Goal: Navigation & Orientation: Find specific page/section

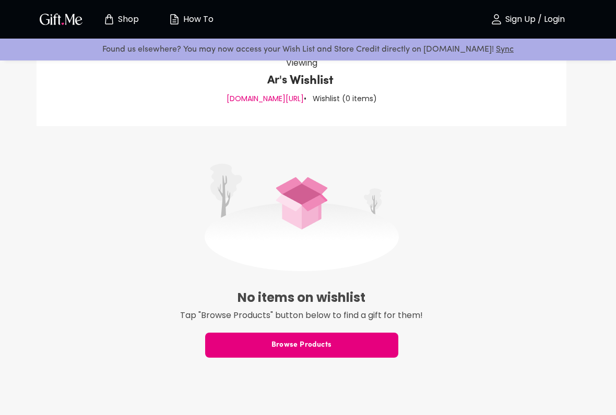
scroll to position [36, 0]
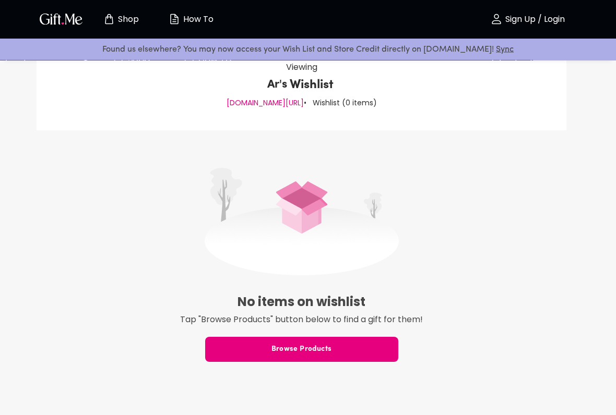
click at [253, 343] on span "Browse Products" at bounding box center [301, 349] width 193 height 11
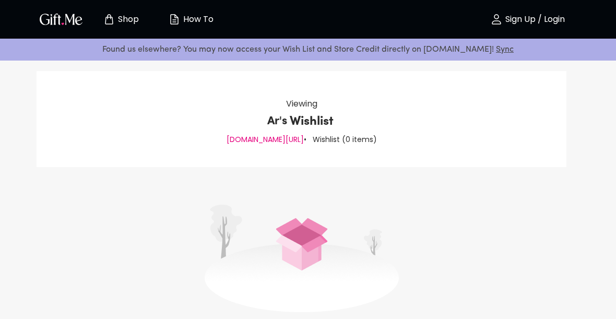
click at [260, 139] on p "[DOMAIN_NAME][URL]" at bounding box center [264, 140] width 77 height 14
click at [262, 137] on p "[DOMAIN_NAME][URL]" at bounding box center [264, 140] width 77 height 14
click at [262, 136] on p "[DOMAIN_NAME][URL]" at bounding box center [264, 140] width 77 height 14
click at [264, 136] on p "[DOMAIN_NAME][URL]" at bounding box center [264, 140] width 77 height 14
click at [286, 121] on p "Ar's" at bounding box center [277, 121] width 20 height 17
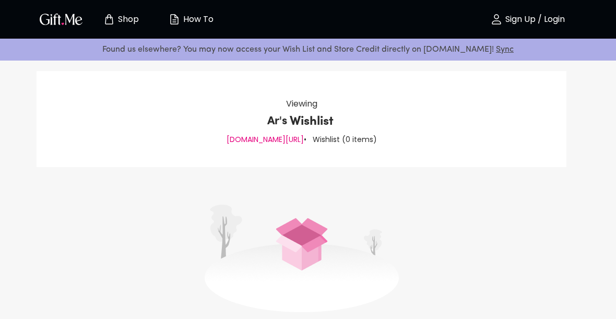
click at [297, 115] on p "Wishlist" at bounding box center [312, 121] width 44 height 17
click at [294, 103] on p "Viewing" at bounding box center [301, 104] width 31 height 14
click at [282, 176] on div "Viewing Ar's Wishlist gift.me/ar • Wishlist ( 0 items ) No items on wishlist Ta…" at bounding box center [301, 249] width 603 height 357
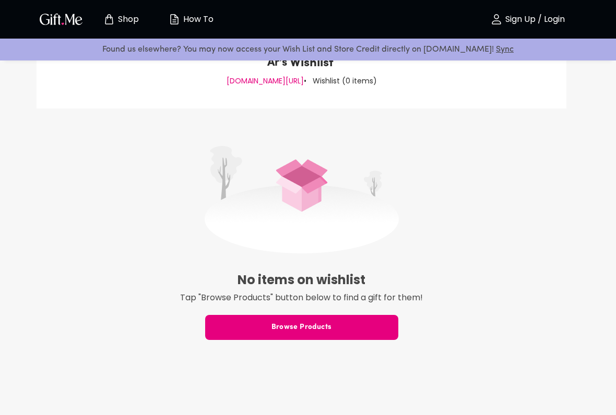
scroll to position [79, 0]
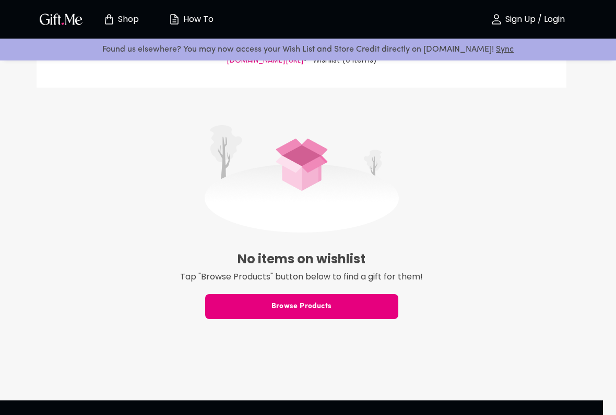
click at [142, 280] on p "Tap "Browse Products" button below to find a gift for them!" at bounding box center [301, 277] width 529 height 14
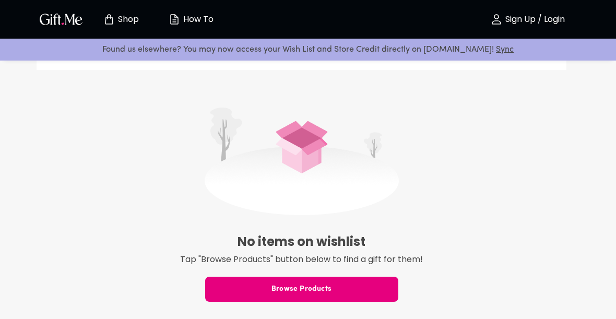
scroll to position [0, 0]
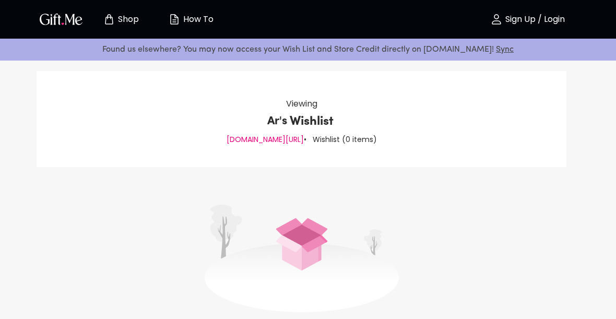
click at [287, 206] on img at bounding box center [301, 257] width 194 height 107
click at [287, 230] on img at bounding box center [301, 257] width 194 height 107
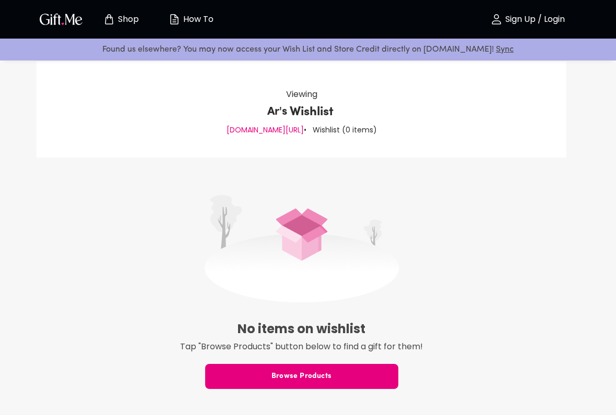
scroll to position [8, 0]
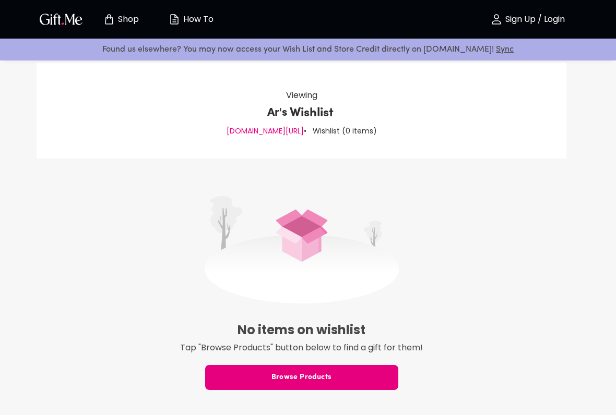
click at [291, 232] on img at bounding box center [301, 249] width 194 height 107
click at [291, 240] on img at bounding box center [301, 249] width 194 height 107
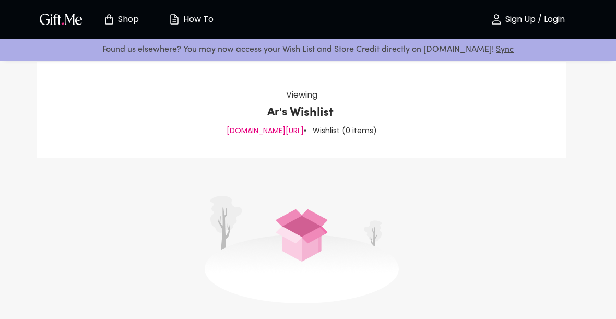
scroll to position [0, 0]
